Goal: Task Accomplishment & Management: Complete application form

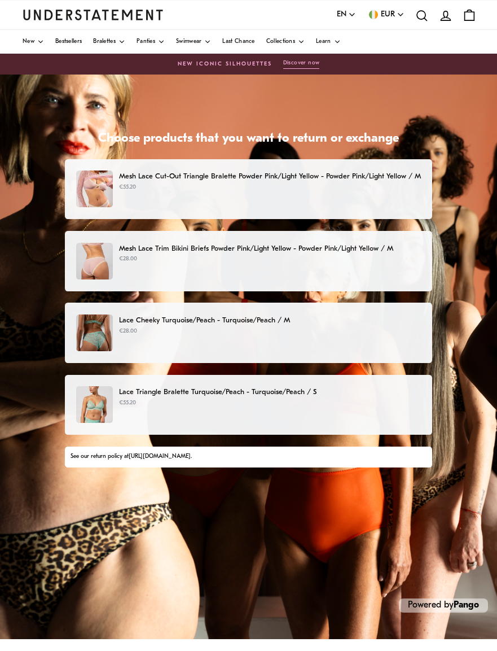
click at [353, 401] on p "€55.20" at bounding box center [270, 402] width 302 height 9
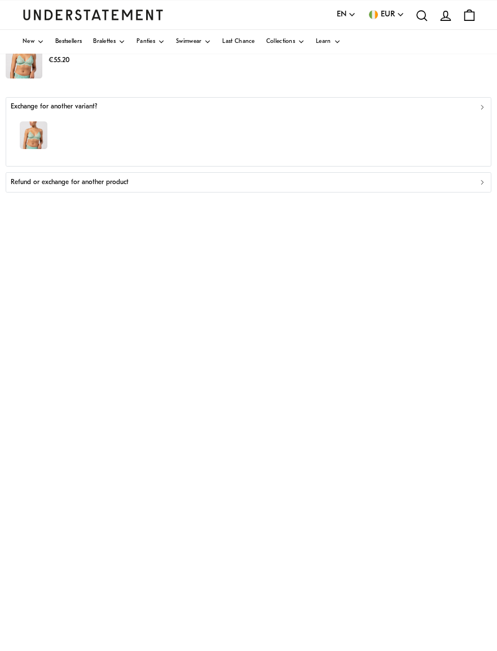
click at [462, 108] on div "Exchange for another variant?" at bounding box center [249, 107] width 476 height 11
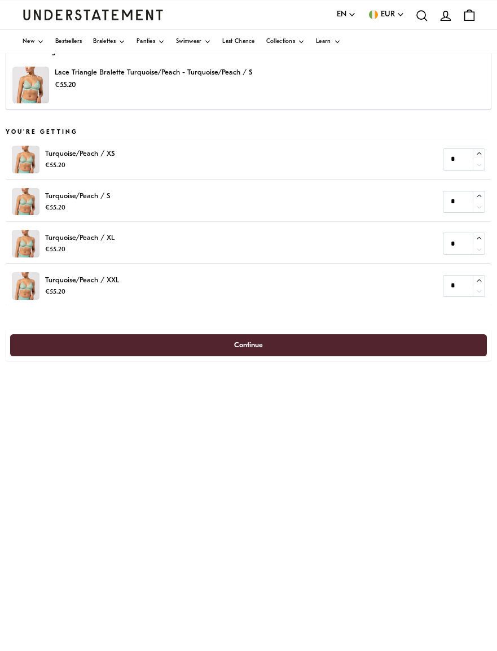
click at [254, 46] on link "Last Chance" at bounding box center [238, 42] width 32 height 24
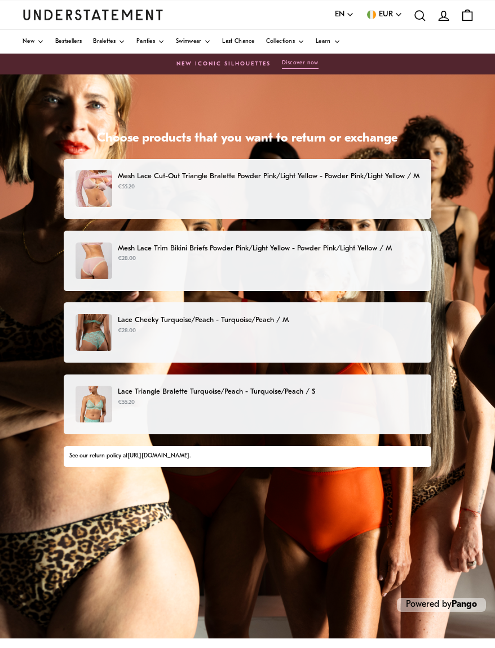
click at [380, 409] on div "Lace Triangle Bralette Turquoise/Peach - Turquoise/Peach / S €55.20" at bounding box center [248, 404] width 344 height 37
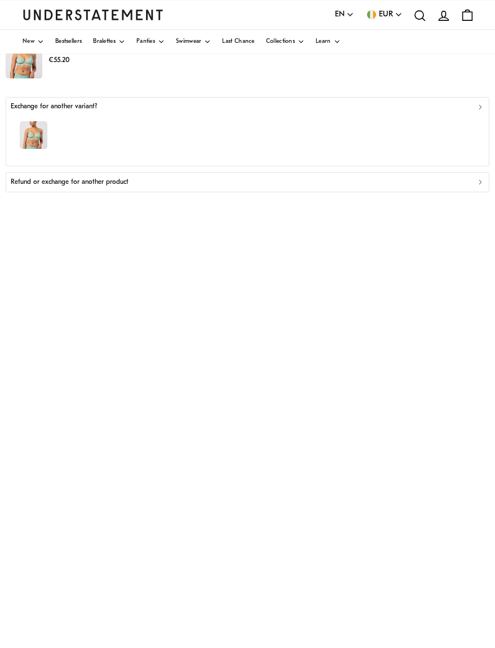
click at [95, 184] on p "Refund or exchange for another product" at bounding box center [70, 182] width 118 height 11
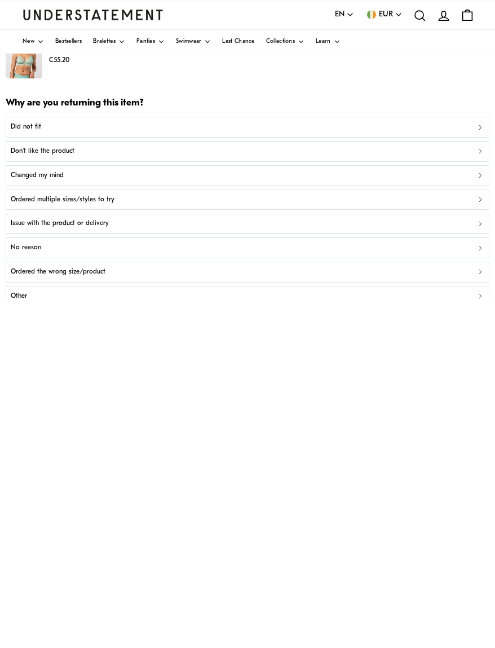
click at [93, 197] on p "Ordered multiple sizes/styles to try" at bounding box center [63, 200] width 104 height 11
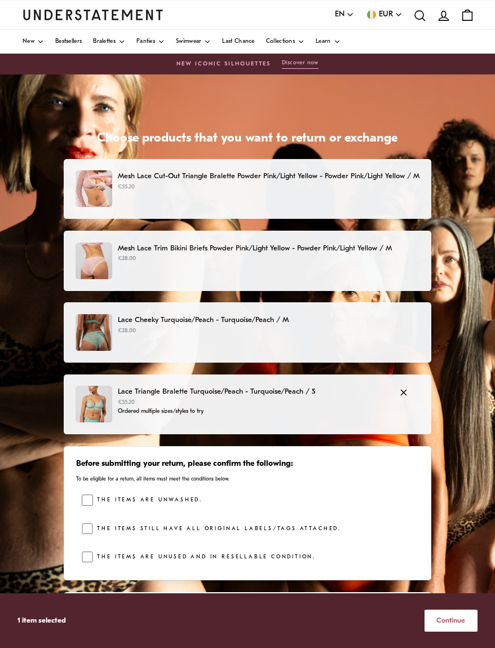
click at [451, 605] on span "Continue" at bounding box center [451, 620] width 29 height 21
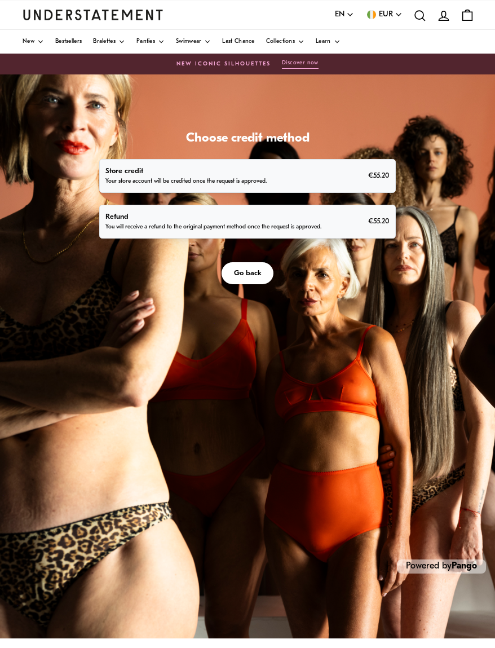
click at [311, 223] on p "You will receive a refund to the original payment method once the request is ap…" at bounding box center [214, 227] width 216 height 9
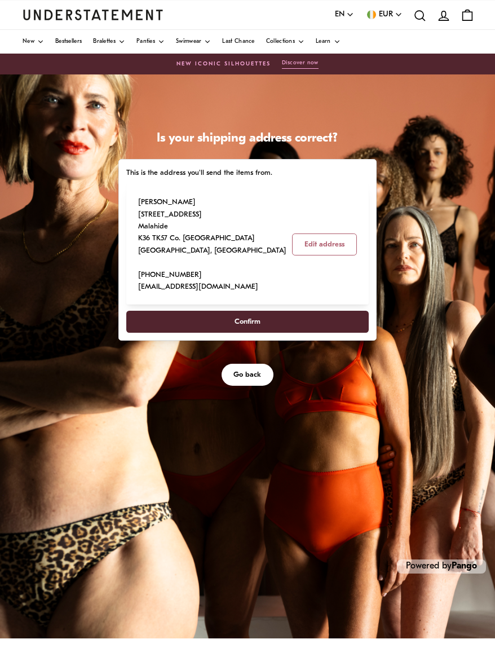
click at [250, 319] on span "Confirm" at bounding box center [248, 321] width 26 height 21
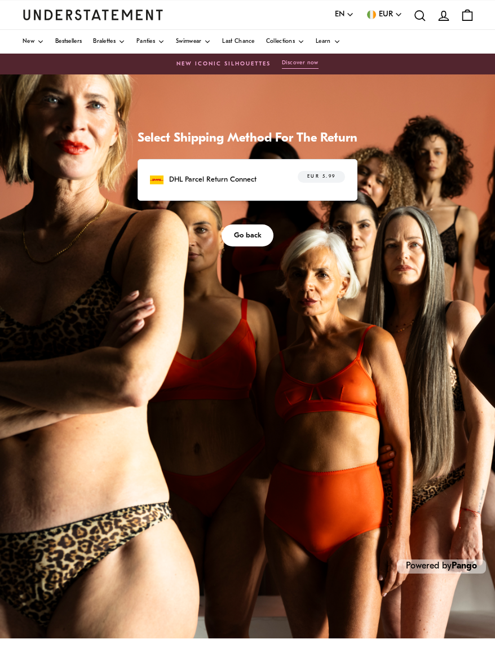
click at [291, 181] on div "DHL Parcel Return Connect EUR 5.99" at bounding box center [247, 179] width 195 height 17
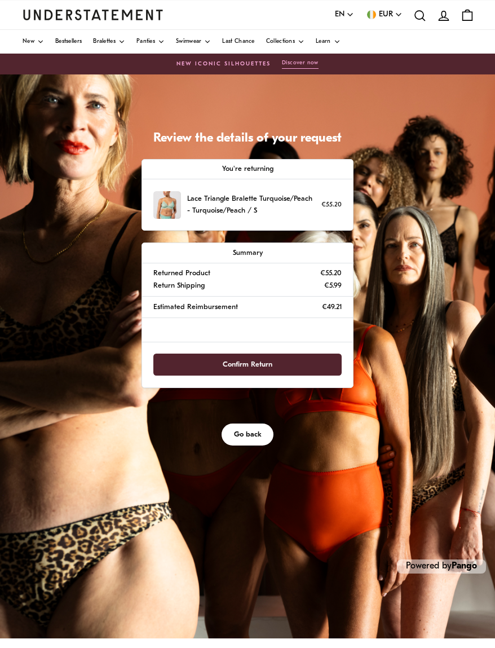
click at [263, 366] on span "Confirm Return" at bounding box center [248, 364] width 50 height 21
